Goal: Information Seeking & Learning: Learn about a topic

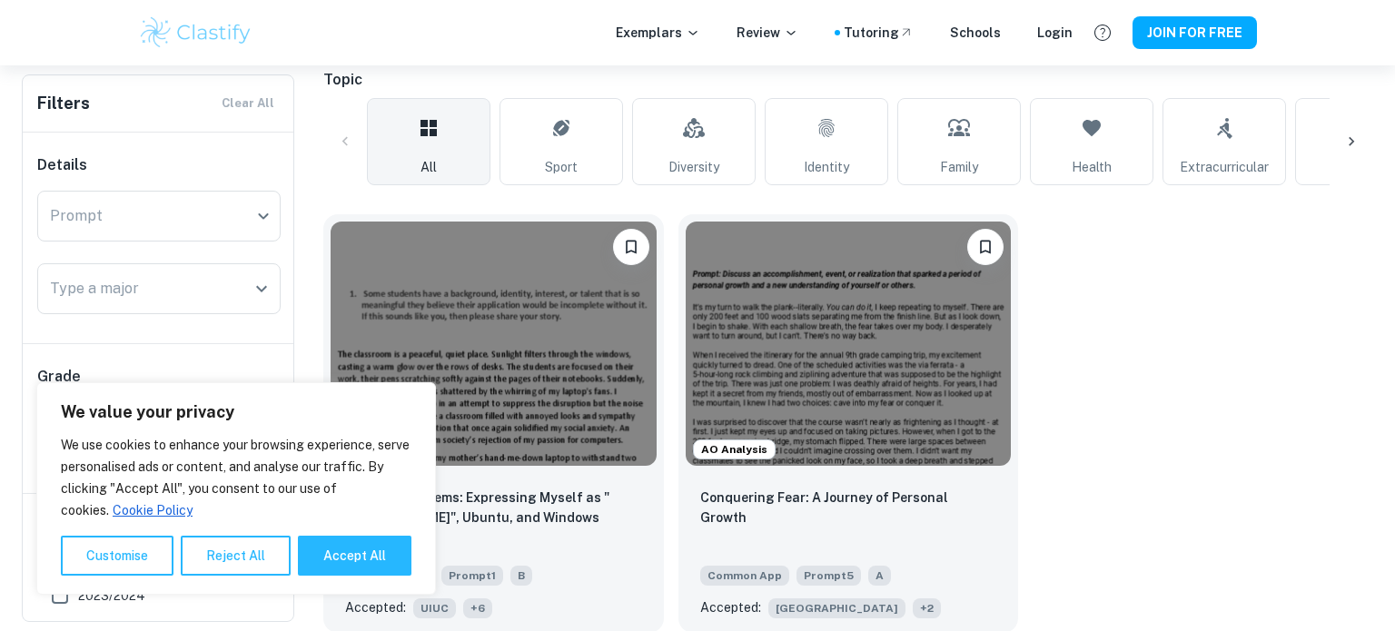
scroll to position [412, 0]
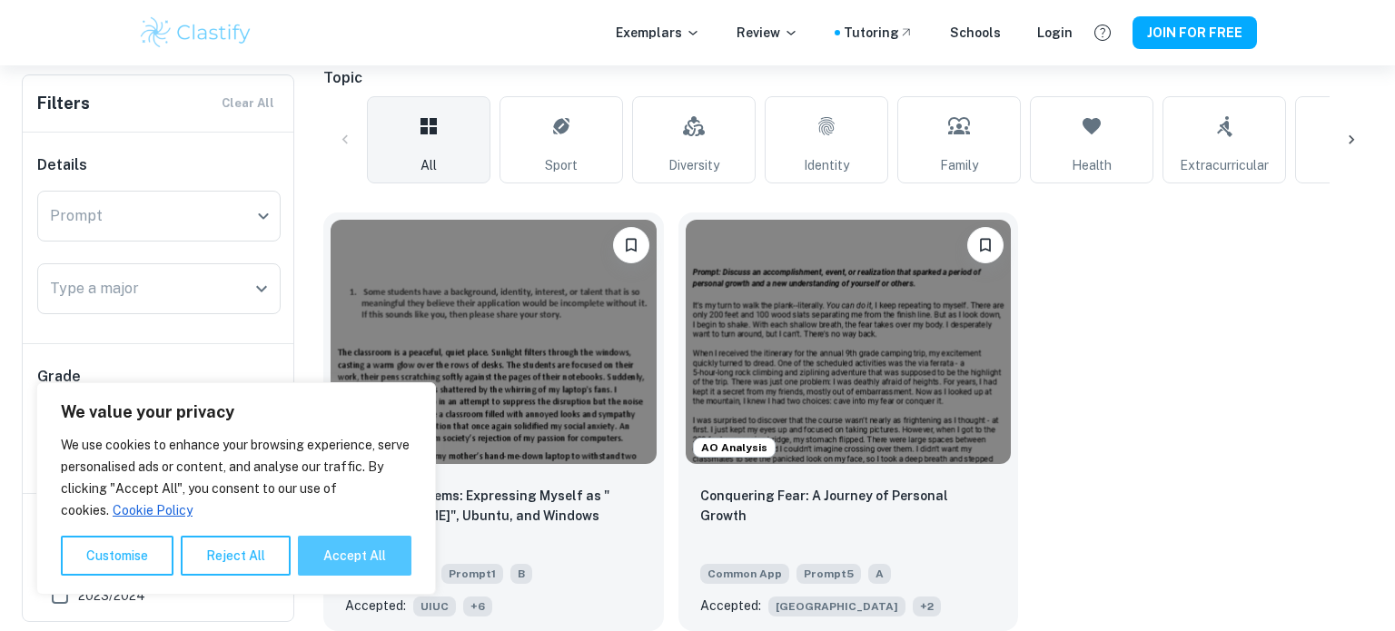
click at [351, 550] on button "Accept All" at bounding box center [355, 556] width 114 height 40
checkbox input "true"
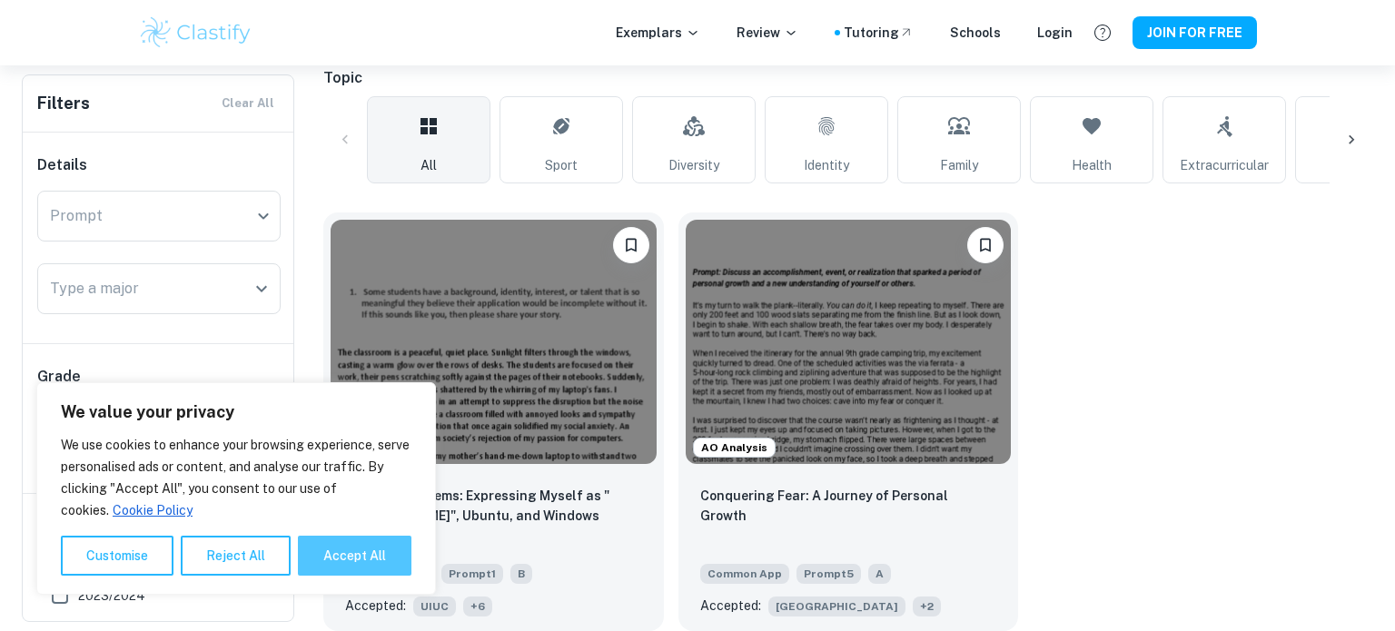
checkbox input "true"
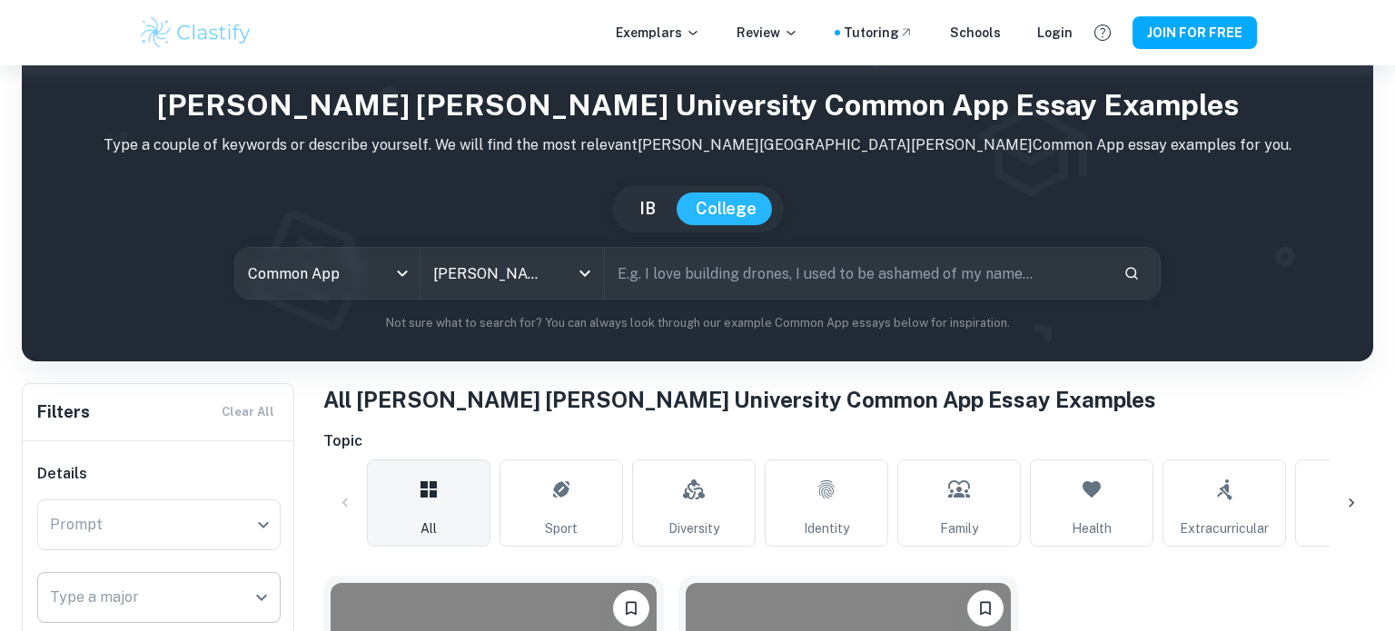
scroll to position [48, 0]
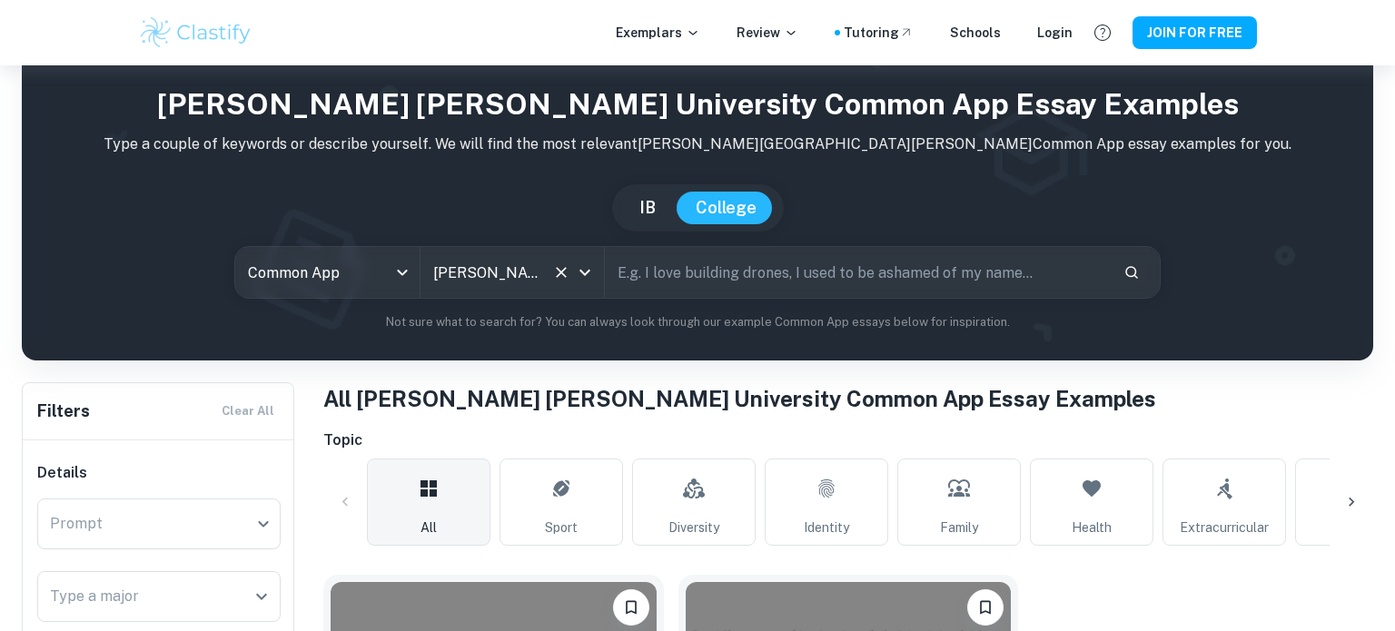
click at [490, 268] on input "[PERSON_NAME][GEOGRAPHIC_DATA][PERSON_NAME]" at bounding box center [487, 272] width 116 height 35
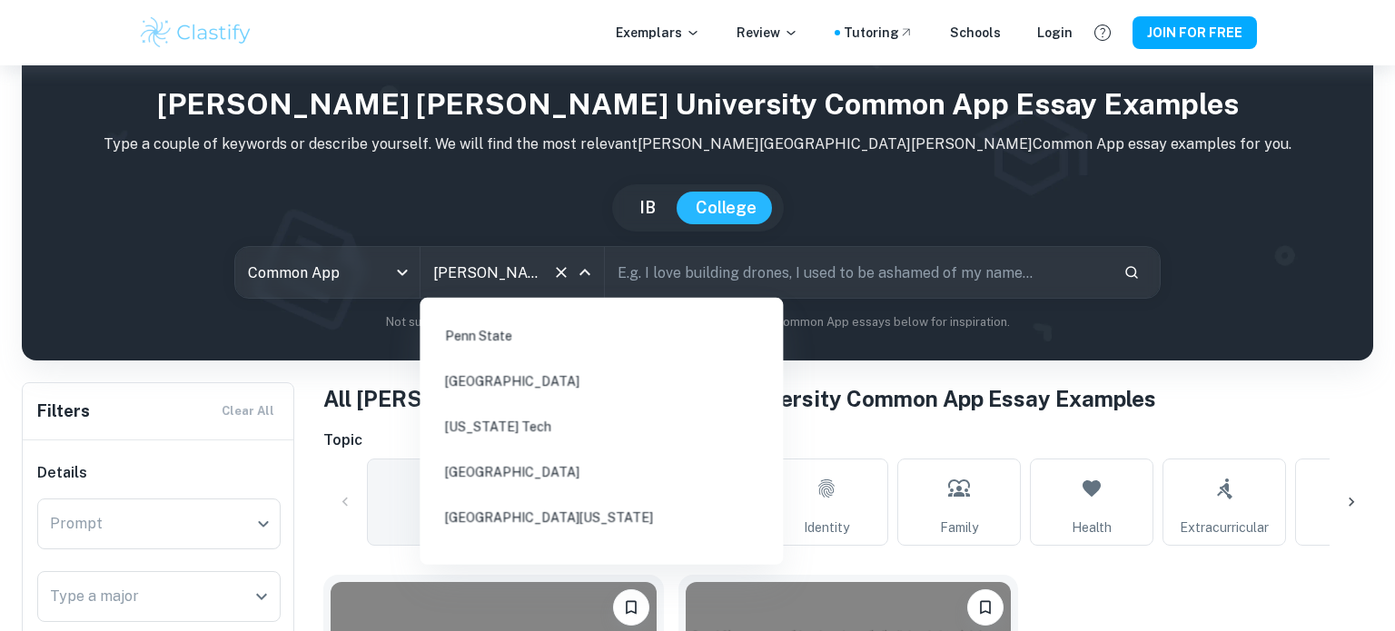
scroll to position [0, 0]
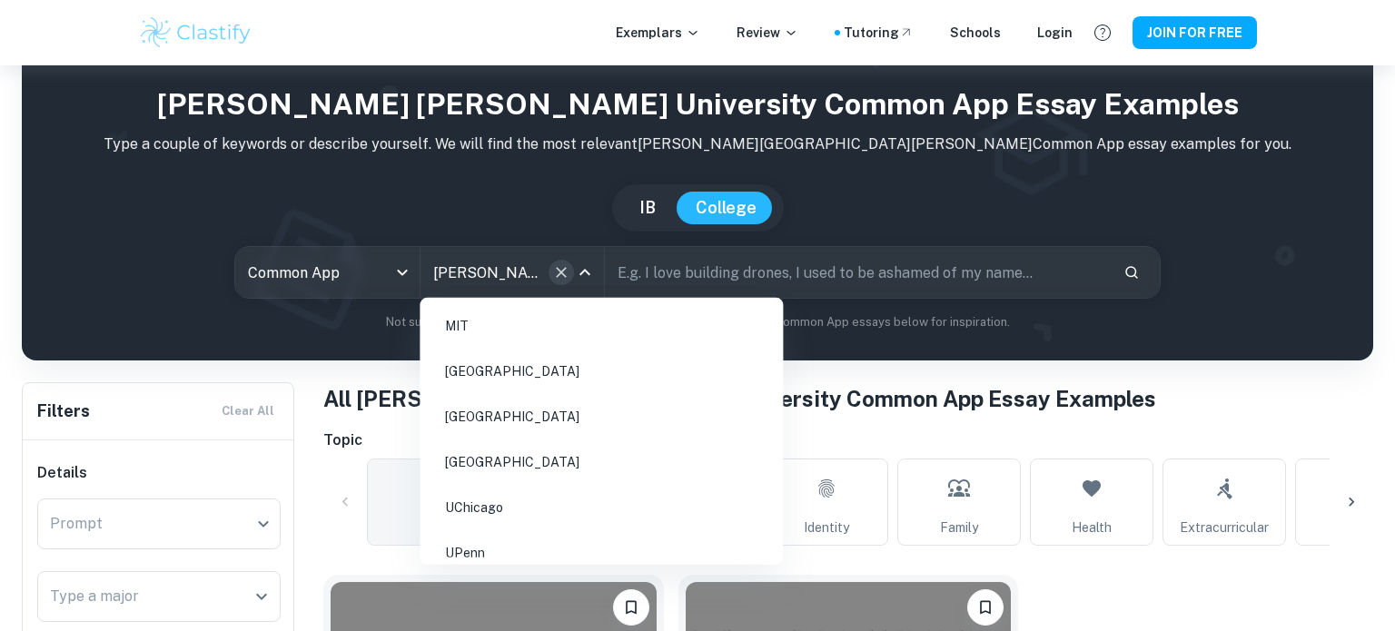
click at [561, 272] on icon "Clear" at bounding box center [561, 272] width 11 height 11
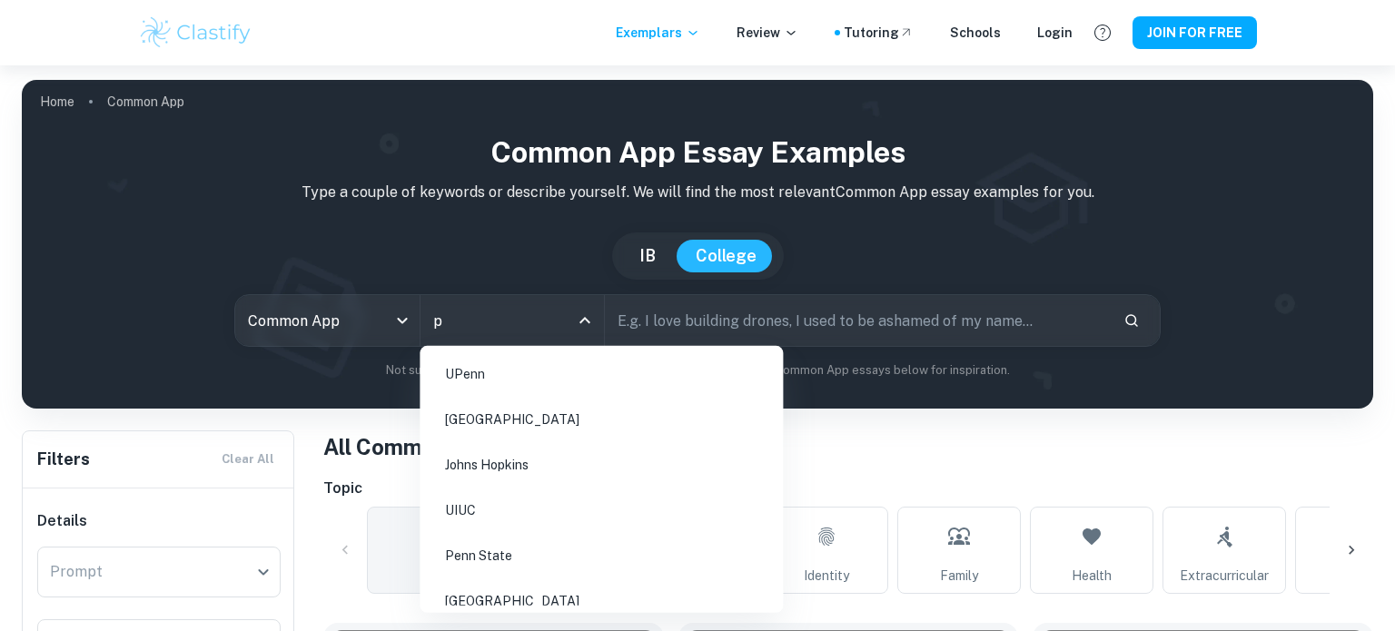
click at [495, 592] on li "[GEOGRAPHIC_DATA]" at bounding box center [601, 601] width 349 height 42
type input "p"
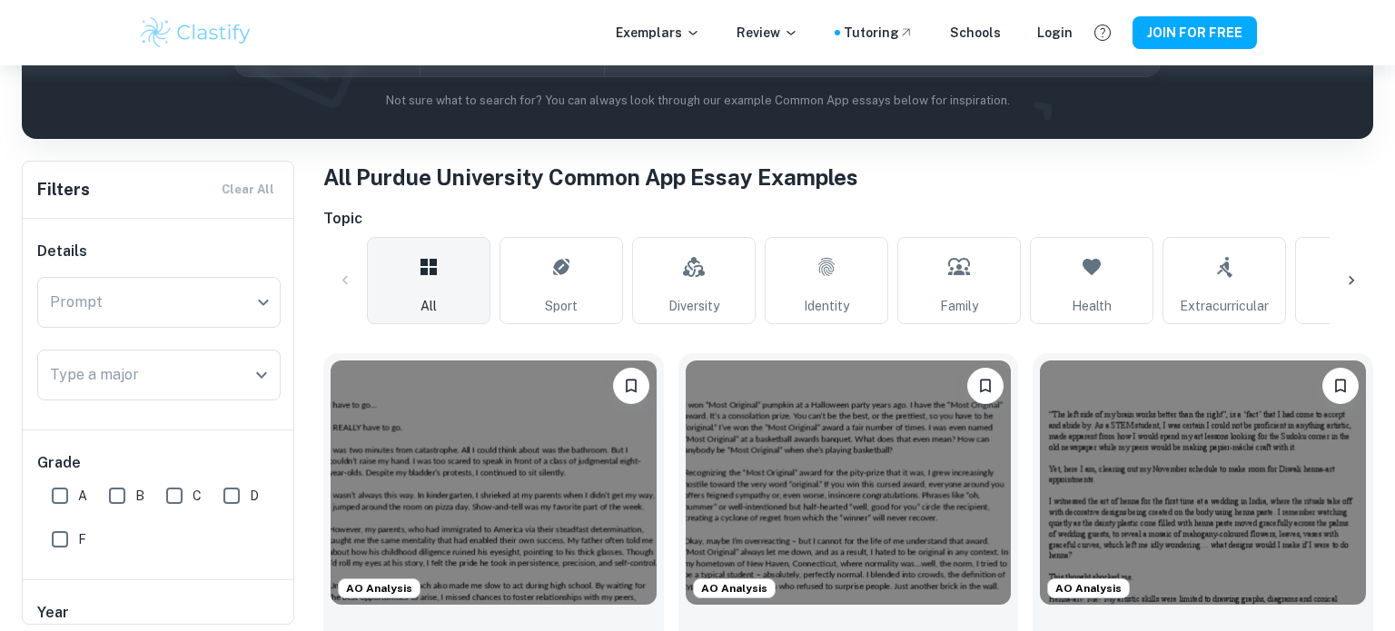
scroll to position [269, 0]
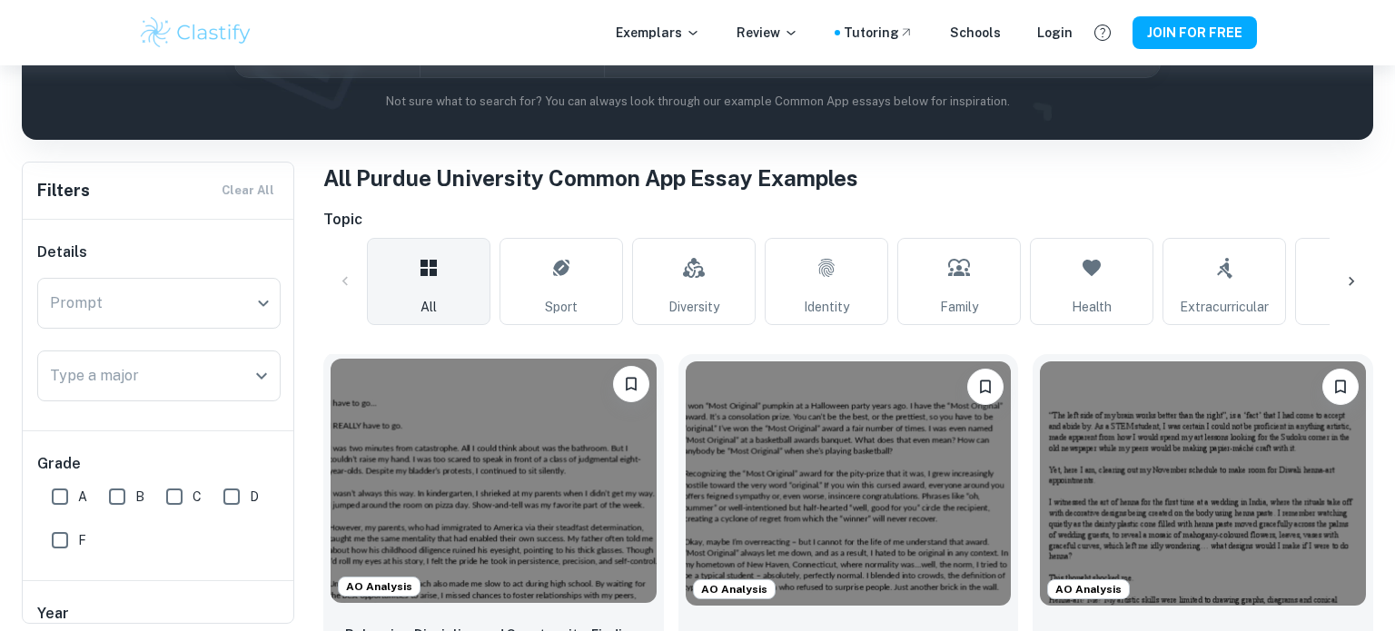
click at [531, 439] on img at bounding box center [494, 481] width 326 height 244
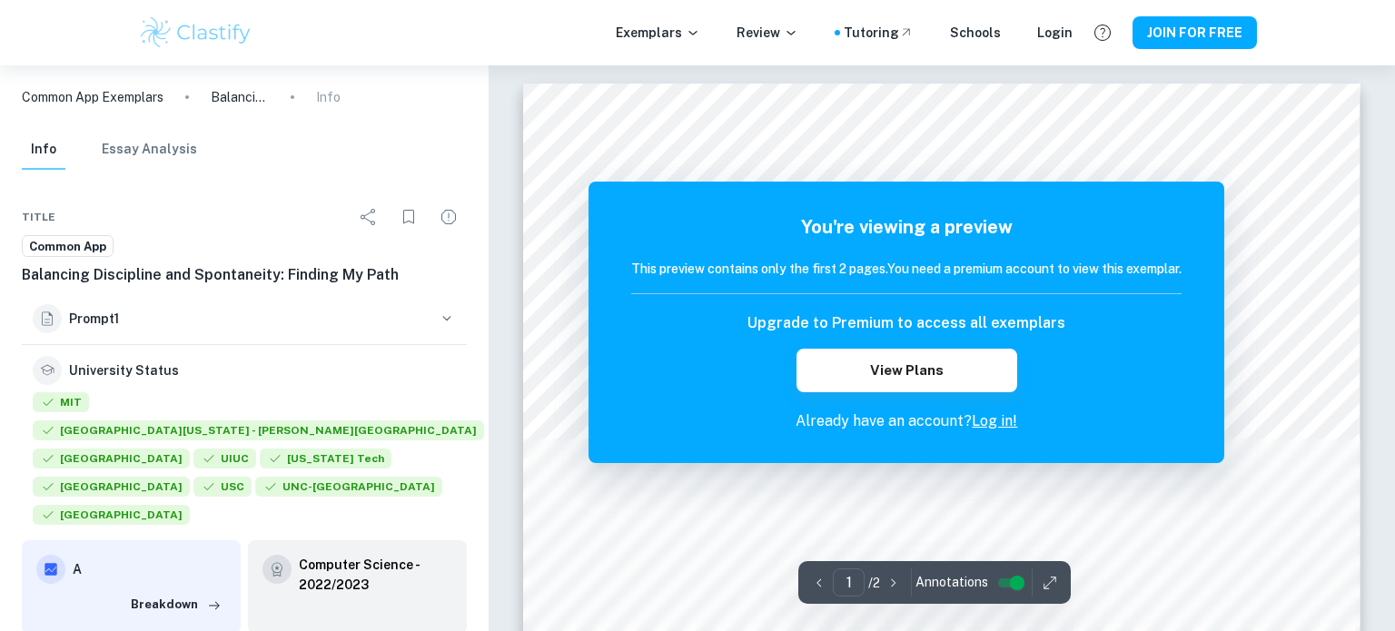
click at [919, 193] on div "You're viewing a preview This preview contains only the first 2 pages. You need…" at bounding box center [907, 323] width 636 height 282
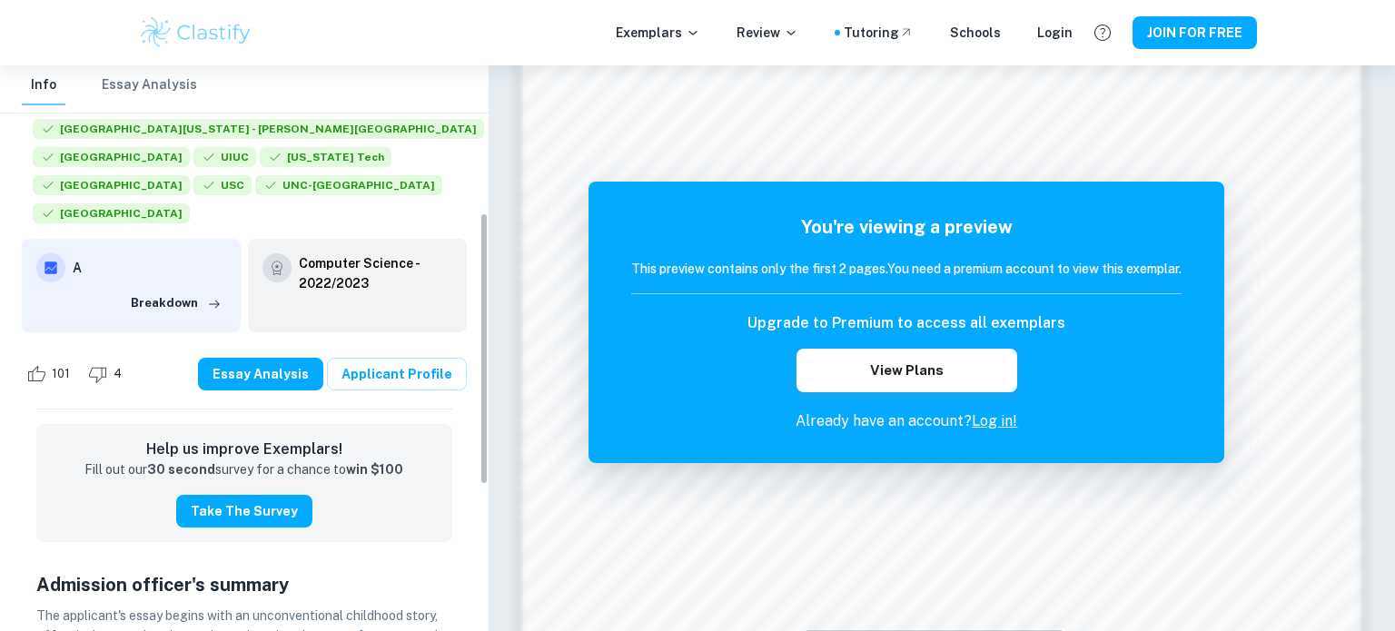
scroll to position [305, 0]
